Goal: Transaction & Acquisition: Subscribe to service/newsletter

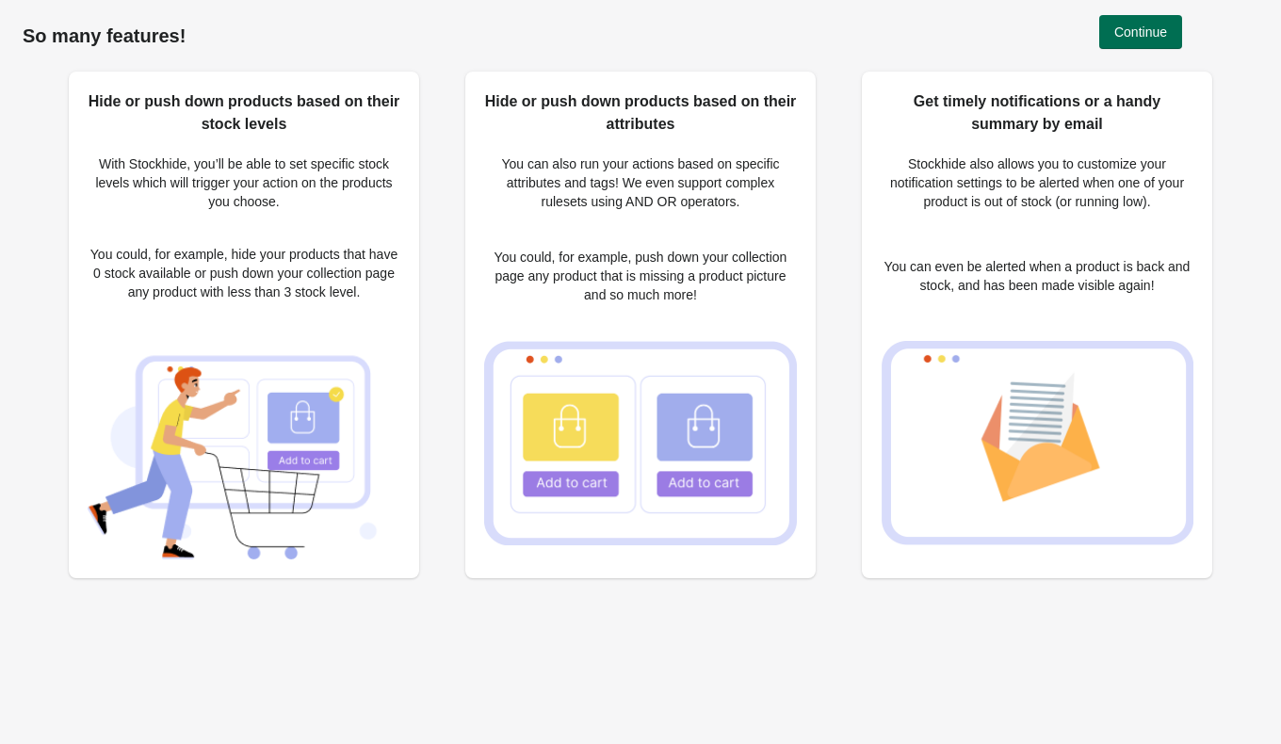
click at [1116, 25] on span "Continue" at bounding box center [1141, 31] width 53 height 15
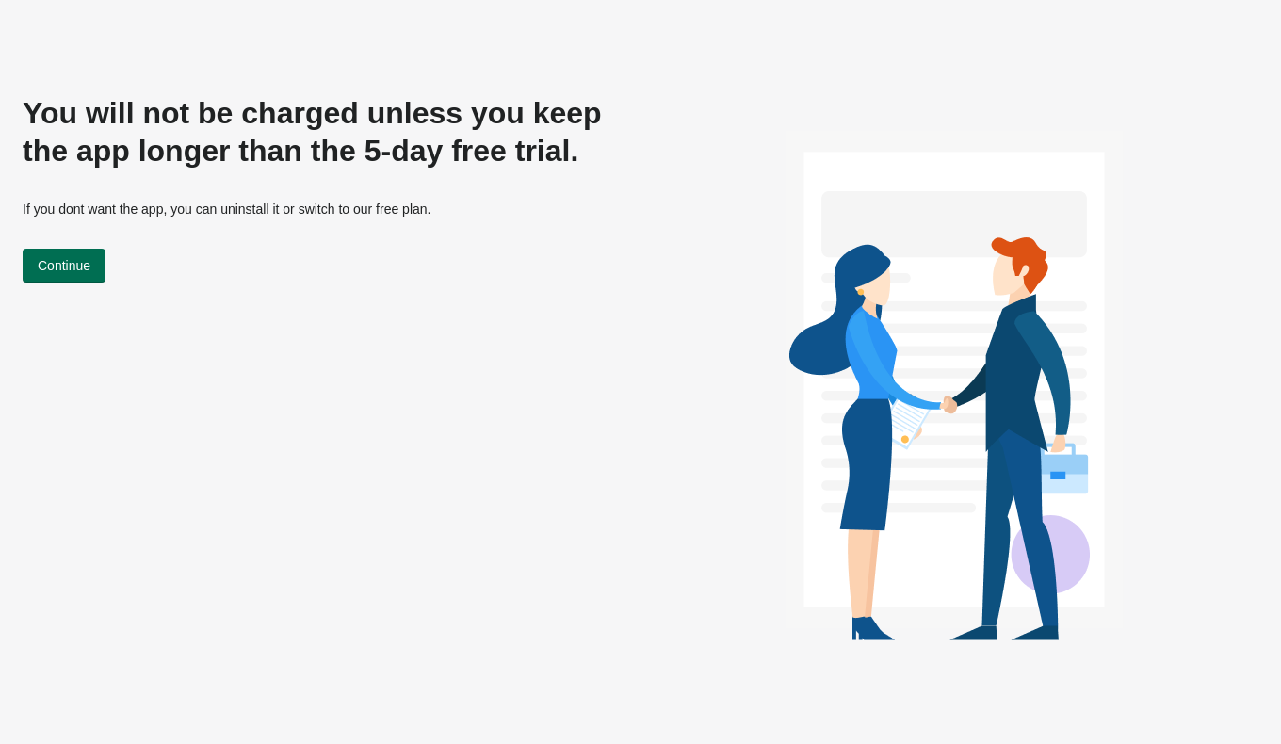
click at [73, 270] on span "Continue" at bounding box center [64, 265] width 53 height 15
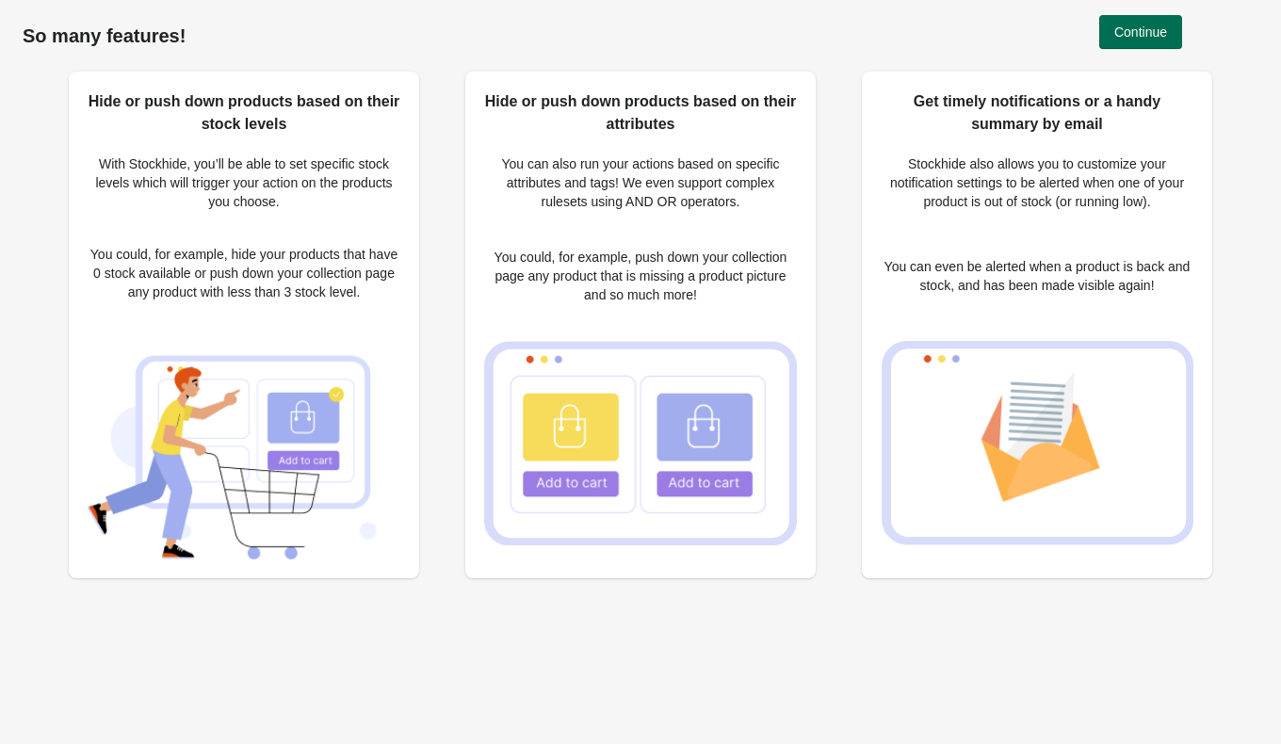
click at [1117, 31] on span "Continue" at bounding box center [1141, 31] width 53 height 15
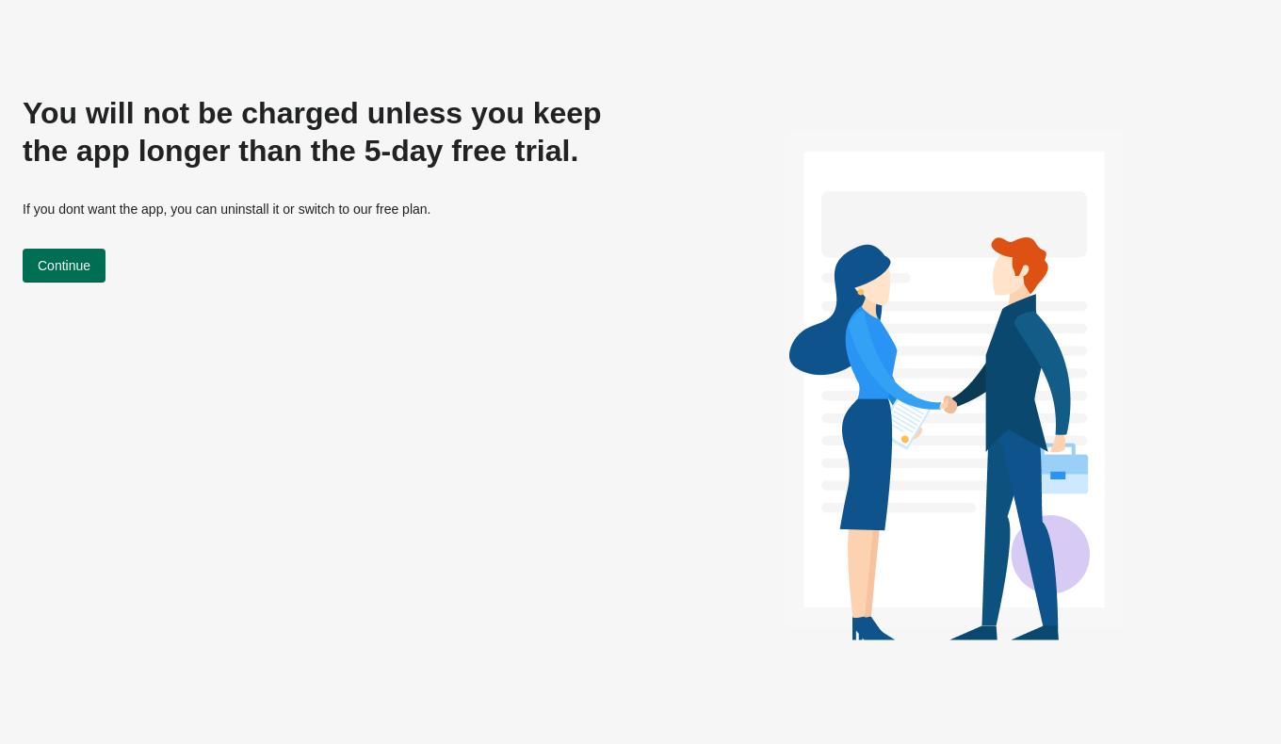
click at [65, 270] on span "Continue" at bounding box center [64, 265] width 53 height 15
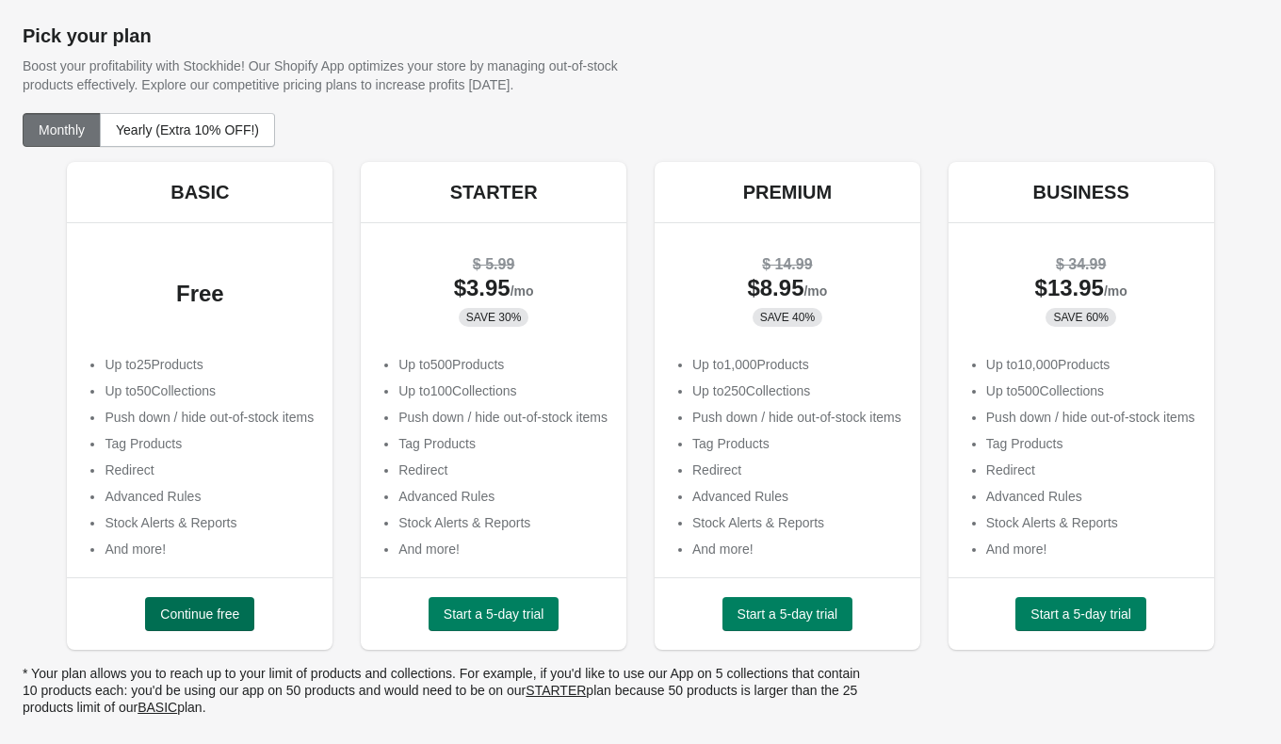
click at [168, 609] on span "Continue free" at bounding box center [199, 614] width 79 height 15
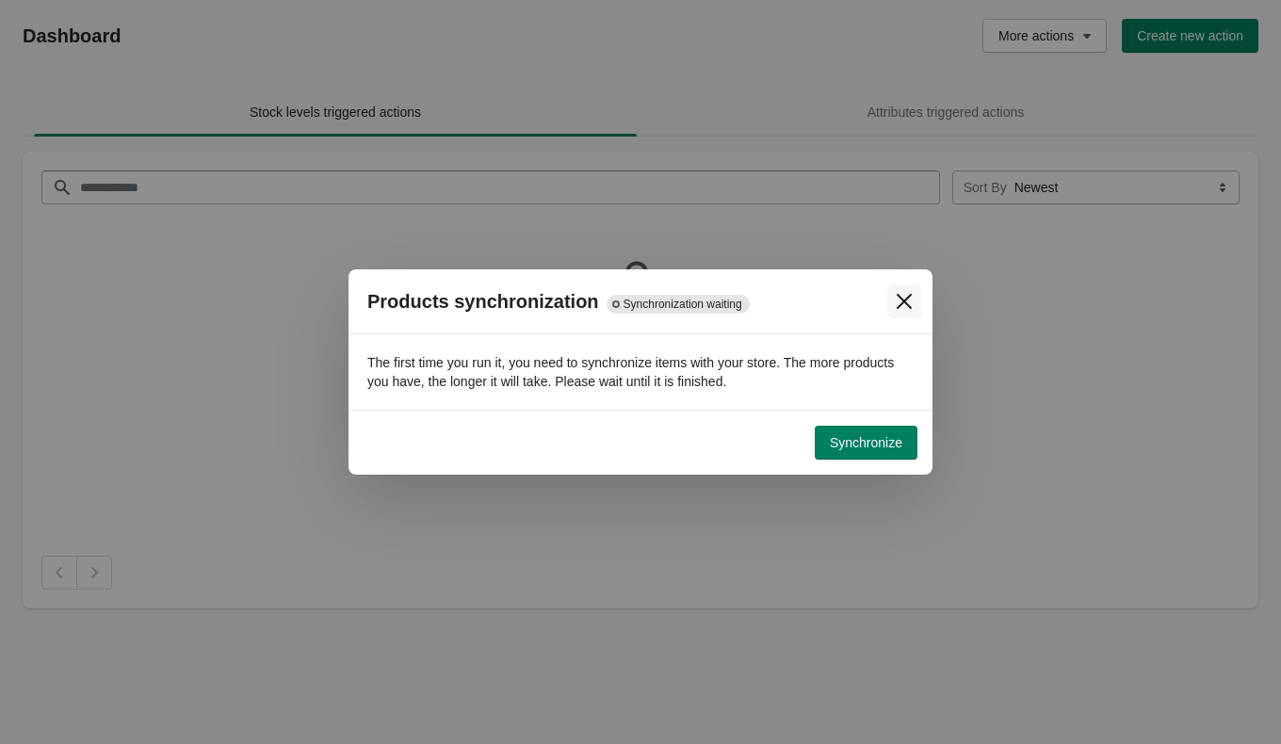
click at [905, 305] on icon "Close" at bounding box center [904, 301] width 19 height 19
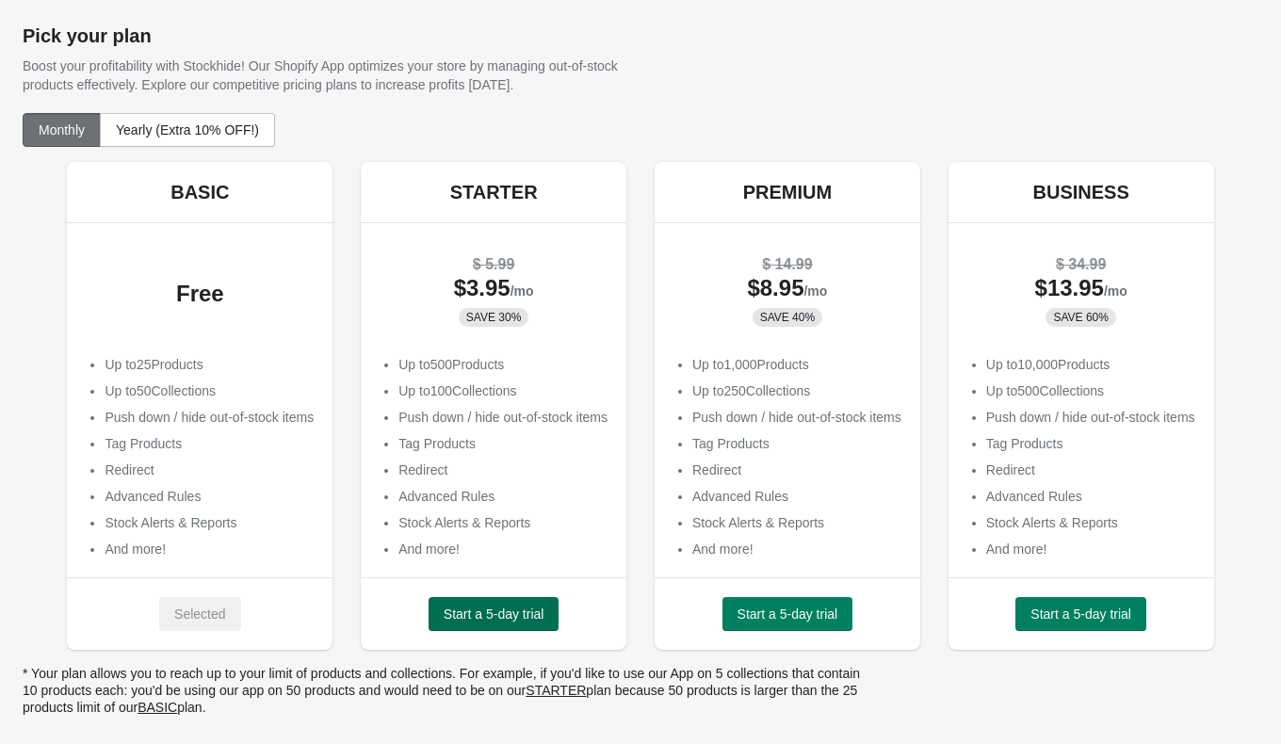
click at [497, 619] on span "Start a 5-day trial" at bounding box center [494, 614] width 101 height 15
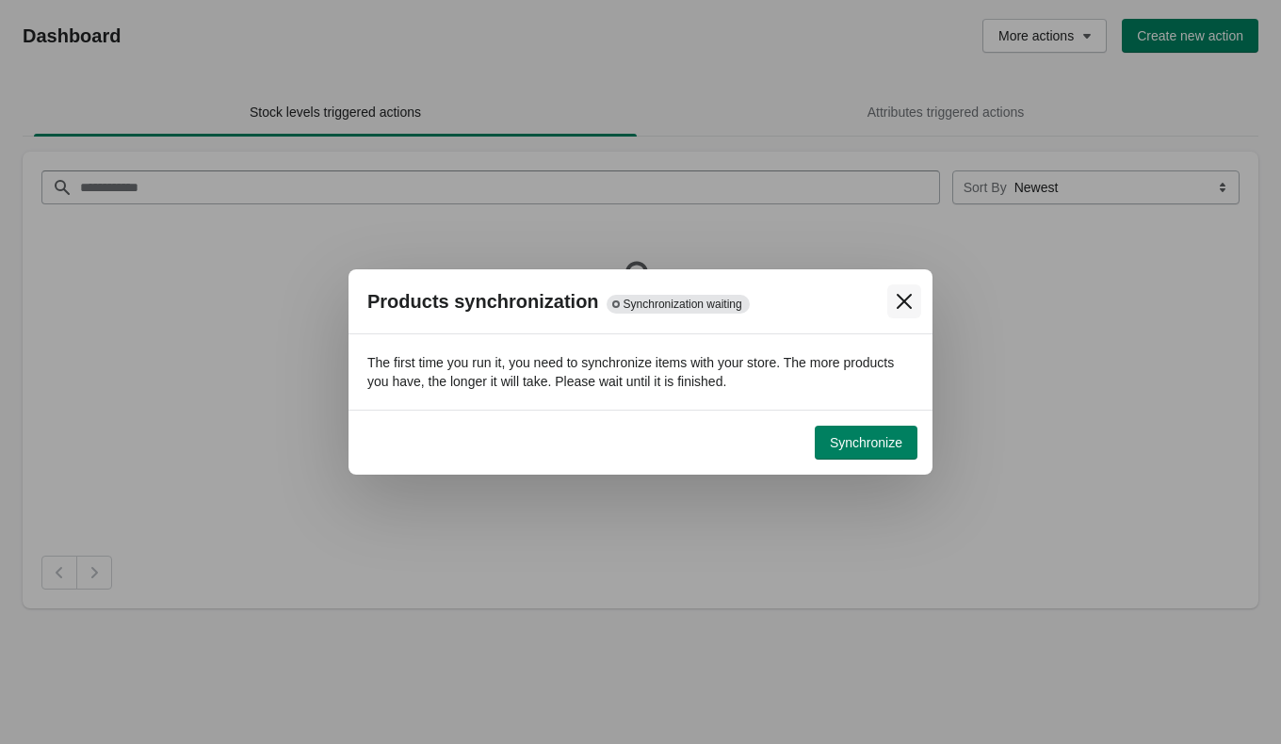
click at [900, 308] on icon "Close" at bounding box center [904, 301] width 19 height 19
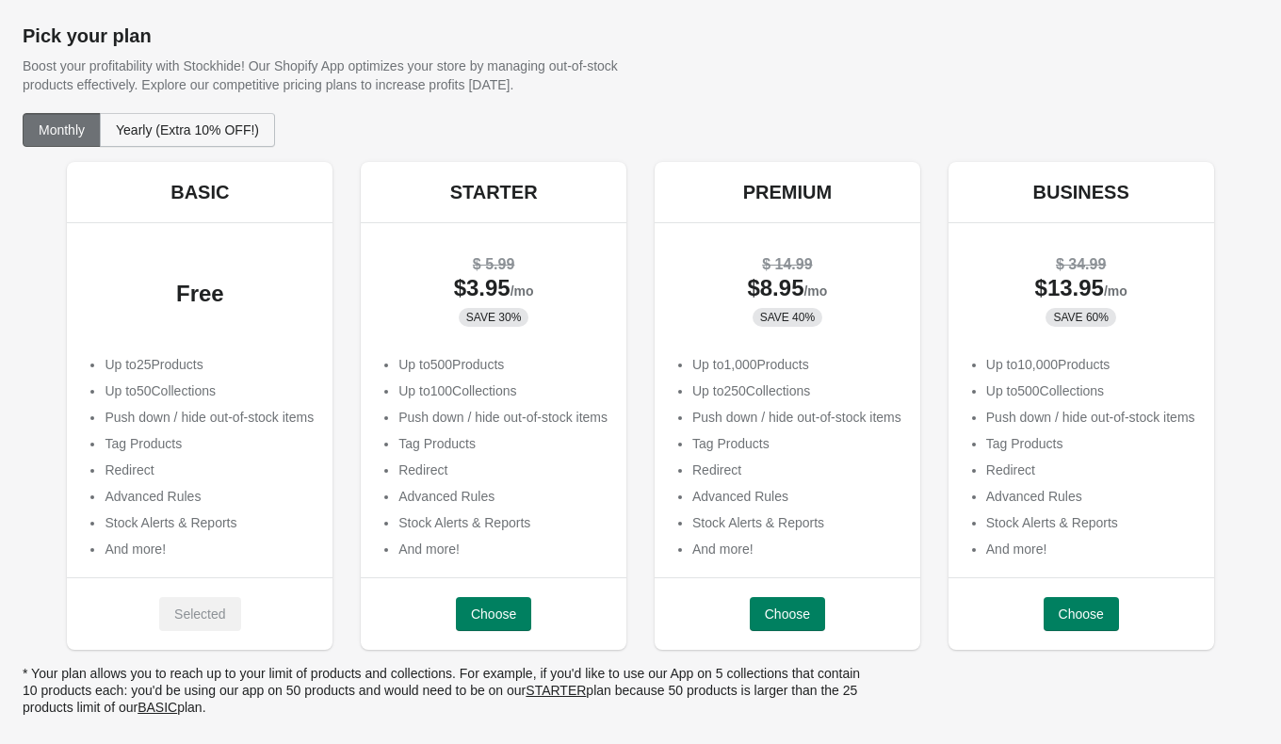
click at [204, 131] on span "Yearly (Extra 10% OFF!)" at bounding box center [187, 129] width 143 height 15
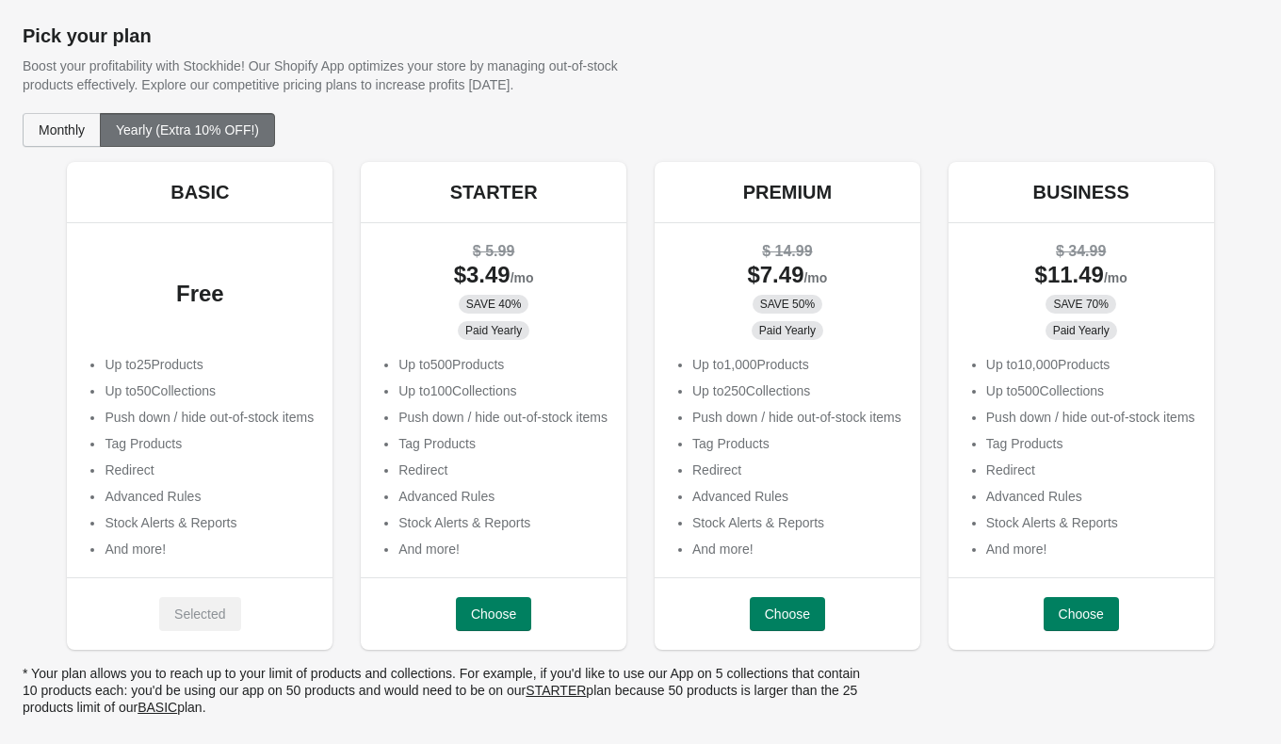
click at [58, 125] on span "Monthly" at bounding box center [62, 129] width 46 height 15
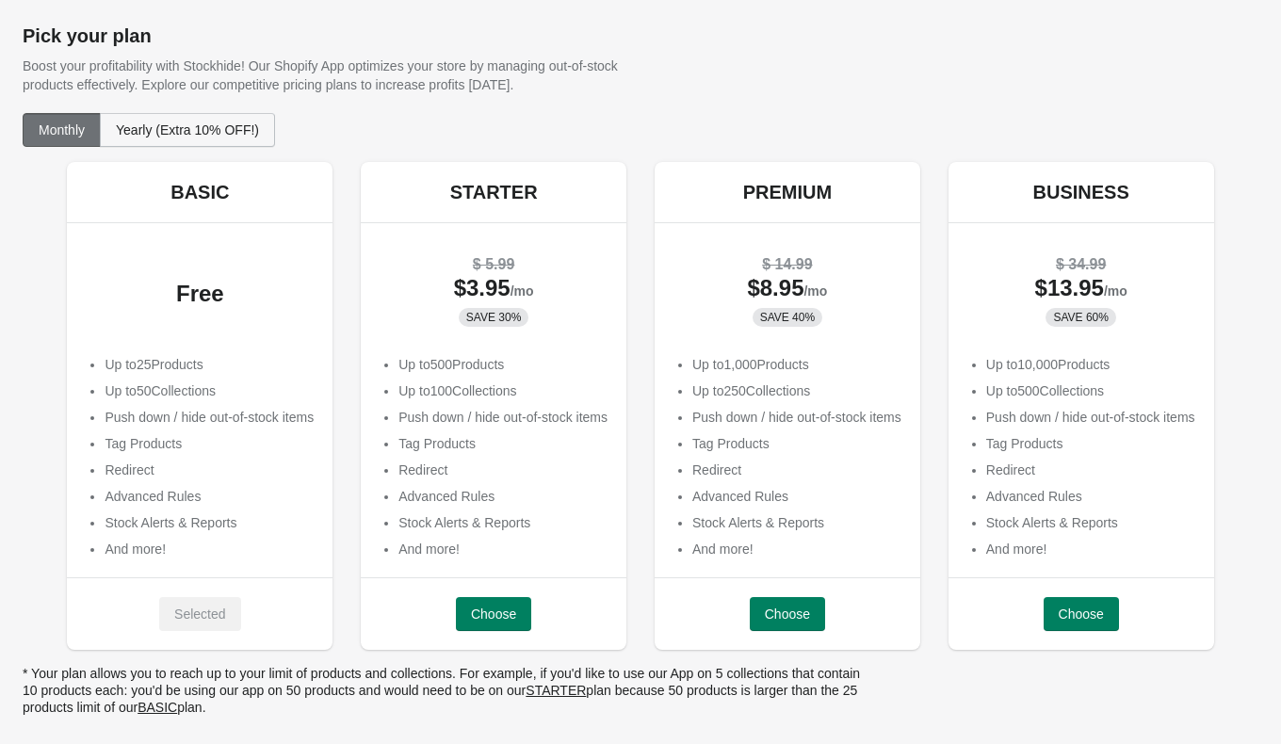
click at [182, 123] on span "Yearly (Extra 10% OFF!)" at bounding box center [187, 129] width 143 height 15
click at [493, 511] on ul "Up to 500 Products Up to 100 Collections Push down / hide out-of-stock items Ta…" at bounding box center [494, 457] width 228 height 204
click at [397, 642] on div "Choose" at bounding box center [494, 614] width 266 height 73
